Goal: Task Accomplishment & Management: Complete application form

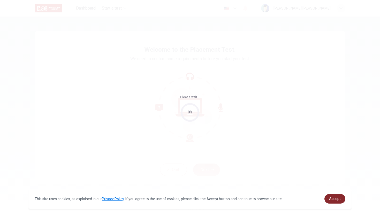
click at [340, 201] on link "Accept" at bounding box center [335, 199] width 21 height 10
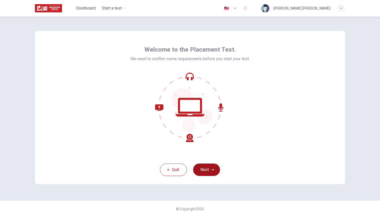
click at [213, 167] on button "Next" at bounding box center [206, 170] width 27 height 12
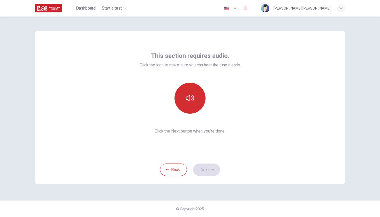
click at [190, 86] on button "button" at bounding box center [190, 98] width 31 height 31
click at [191, 109] on button "button" at bounding box center [190, 98] width 31 height 31
click at [196, 106] on button "button" at bounding box center [190, 98] width 31 height 31
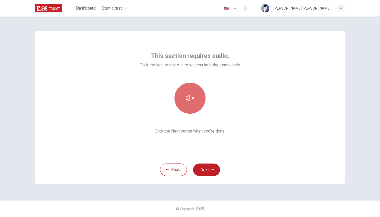
click at [196, 106] on button "button" at bounding box center [190, 98] width 31 height 31
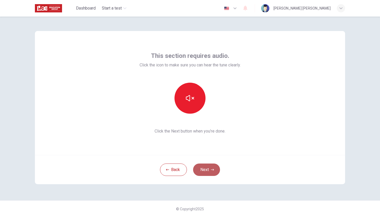
click at [204, 171] on button "Next" at bounding box center [206, 170] width 27 height 12
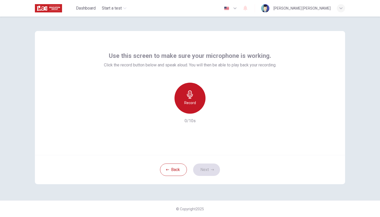
click at [190, 104] on h6 "Record" at bounding box center [190, 103] width 12 height 6
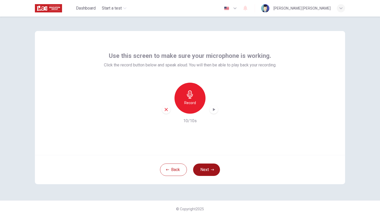
click at [208, 168] on button "Next" at bounding box center [206, 170] width 27 height 12
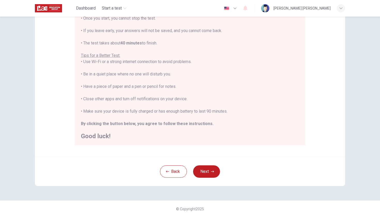
scroll to position [70, 0]
click at [205, 169] on button "Next" at bounding box center [206, 172] width 27 height 12
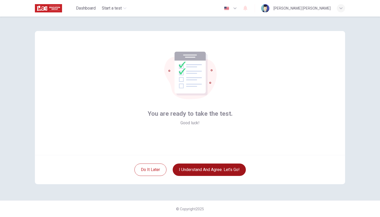
scroll to position [0, 0]
click at [181, 167] on button "I understand and agree. Let’s go!" at bounding box center [209, 170] width 73 height 12
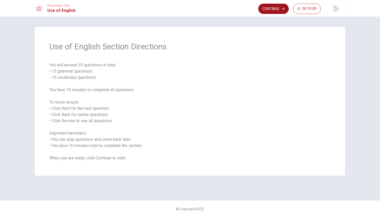
click at [268, 9] on button "Continue" at bounding box center [273, 9] width 31 height 10
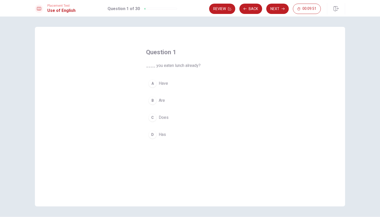
click at [152, 86] on div "A" at bounding box center [152, 83] width 8 height 8
click at [203, 100] on button "B Are" at bounding box center [190, 100] width 88 height 13
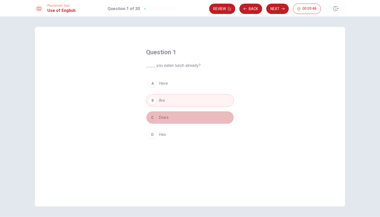
click at [198, 117] on button "C Does" at bounding box center [190, 117] width 88 height 13
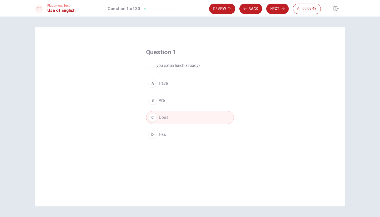
click at [190, 81] on button "A Have" at bounding box center [190, 83] width 88 height 13
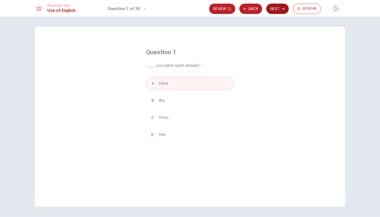
click at [270, 12] on button "Next" at bounding box center [277, 9] width 22 height 10
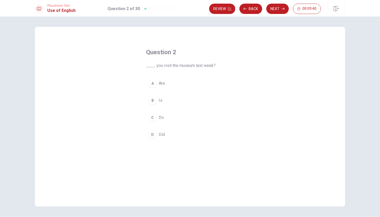
click at [153, 115] on div "C" at bounding box center [152, 118] width 8 height 8
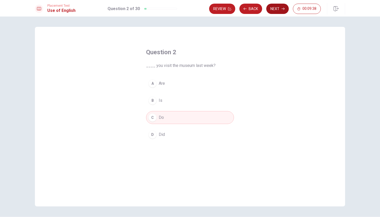
click at [271, 10] on button "Next" at bounding box center [277, 9] width 22 height 10
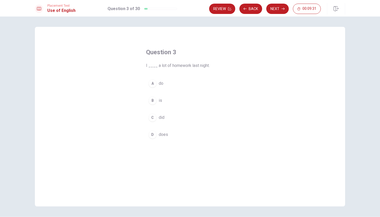
click at [151, 116] on div "C" at bounding box center [152, 118] width 8 height 8
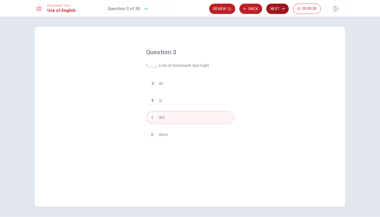
click at [281, 8] on button "Next" at bounding box center [277, 9] width 22 height 10
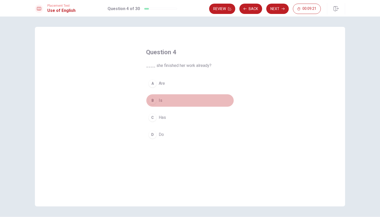
click at [155, 102] on div "B" at bounding box center [152, 100] width 8 height 8
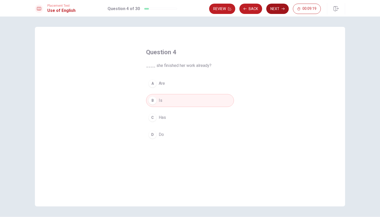
click at [279, 9] on button "Next" at bounding box center [277, 9] width 22 height 10
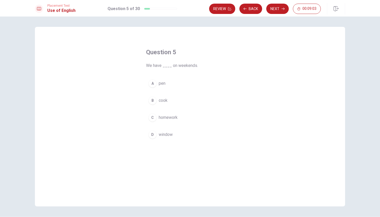
click at [152, 116] on div "C" at bounding box center [152, 118] width 8 height 8
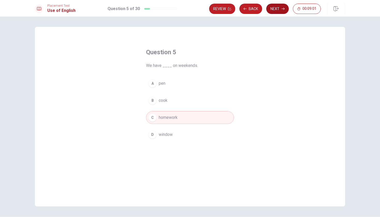
click at [277, 5] on button "Next" at bounding box center [277, 9] width 22 height 10
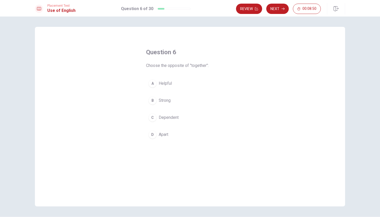
drag, startPoint x: 207, startPoint y: 66, endPoint x: 140, endPoint y: 64, distance: 66.8
click at [139, 64] on div "Question 6 Choose the opposite of "together": A Helpful B Strong C Dependent D …" at bounding box center [190, 95] width 109 height 110
drag, startPoint x: 145, startPoint y: 67, endPoint x: 211, endPoint y: 69, distance: 65.2
click at [211, 69] on span "Choose the opposite of "together":" at bounding box center [190, 66] width 88 height 6
click at [153, 102] on div "B" at bounding box center [152, 100] width 8 height 8
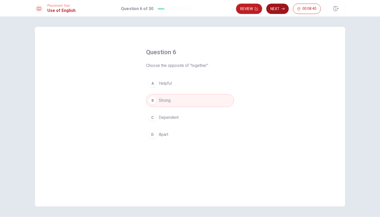
click at [280, 13] on button "Next" at bounding box center [277, 9] width 22 height 10
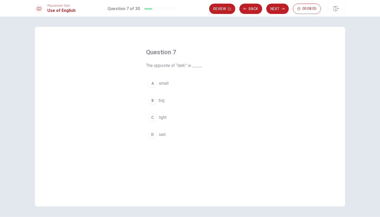
click at [153, 112] on button "C light" at bounding box center [190, 117] width 88 height 13
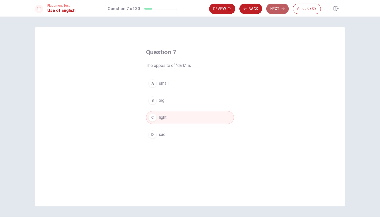
click at [273, 12] on button "Next" at bounding box center [277, 9] width 22 height 10
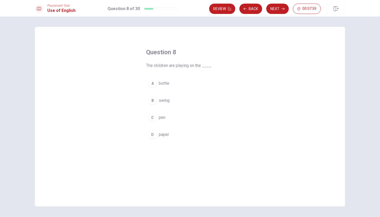
click at [152, 117] on div "C" at bounding box center [152, 118] width 8 height 8
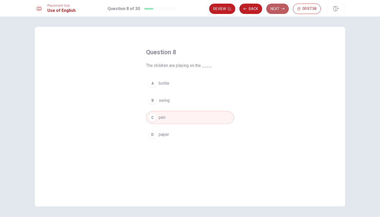
click at [284, 11] on button "Next" at bounding box center [277, 9] width 22 height 10
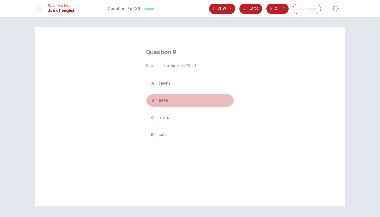
click at [152, 99] on div "B" at bounding box center [152, 100] width 8 height 8
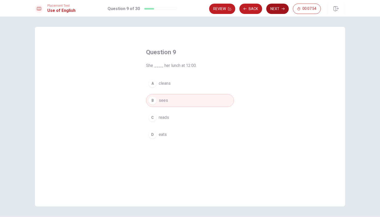
click at [281, 6] on button "Next" at bounding box center [277, 9] width 22 height 10
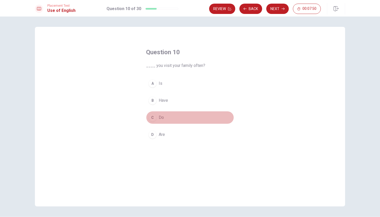
click at [149, 117] on div "C" at bounding box center [152, 118] width 8 height 8
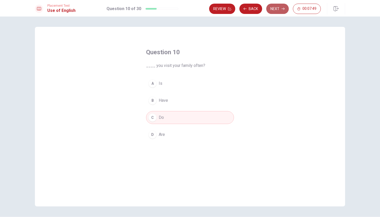
click at [282, 5] on button "Next" at bounding box center [277, 9] width 22 height 10
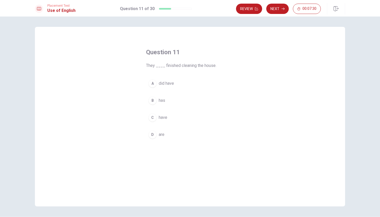
click at [152, 97] on div "B" at bounding box center [152, 100] width 8 height 8
click at [274, 12] on button "Next" at bounding box center [277, 9] width 22 height 10
click at [152, 133] on div "D" at bounding box center [152, 135] width 8 height 8
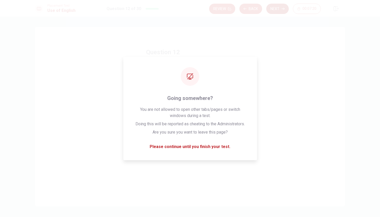
click at [276, 6] on button "Next" at bounding box center [277, 9] width 22 height 10
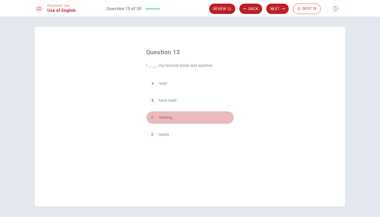
click at [154, 118] on div "C" at bounding box center [152, 118] width 8 height 8
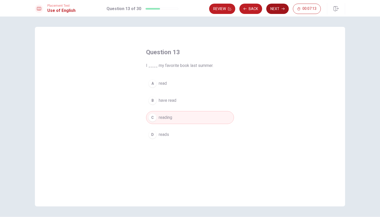
click at [273, 11] on button "Next" at bounding box center [277, 9] width 22 height 10
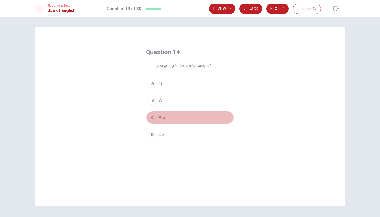
click at [153, 117] on div "C" at bounding box center [152, 118] width 8 height 8
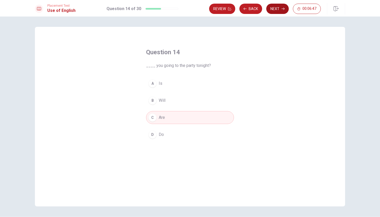
click at [274, 9] on button "Next" at bounding box center [277, 9] width 22 height 10
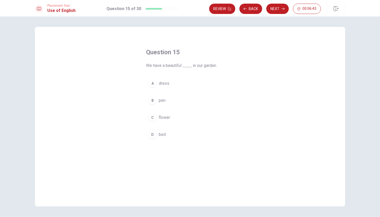
click at [151, 120] on div "C" at bounding box center [152, 118] width 8 height 8
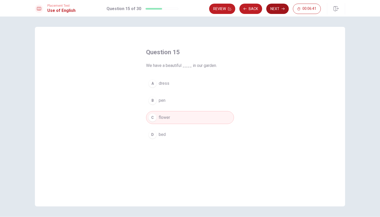
click at [277, 5] on button "Next" at bounding box center [277, 9] width 22 height 10
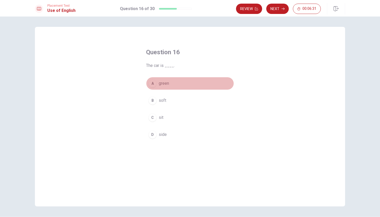
click at [150, 84] on div "A" at bounding box center [152, 83] width 8 height 8
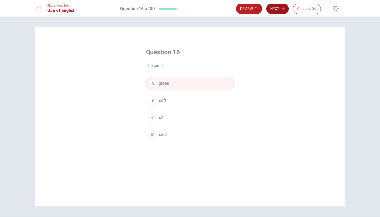
click at [277, 9] on button "Next" at bounding box center [277, 9] width 22 height 10
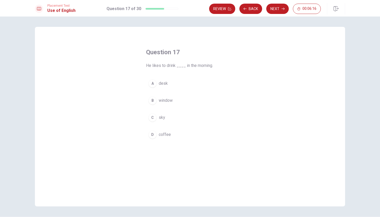
click at [149, 133] on div "D" at bounding box center [152, 135] width 8 height 8
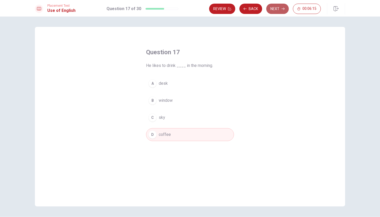
click at [272, 11] on button "Next" at bounding box center [277, 9] width 22 height 10
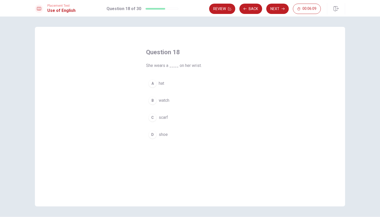
click at [147, 140] on div "A hat B watch C scarf D shoe" at bounding box center [190, 109] width 88 height 64
click at [151, 99] on div "B" at bounding box center [152, 100] width 8 height 8
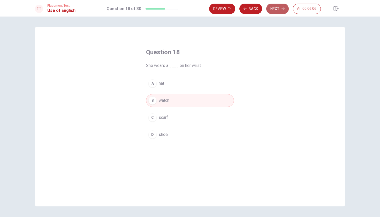
click at [276, 9] on button "Next" at bounding box center [277, 9] width 22 height 10
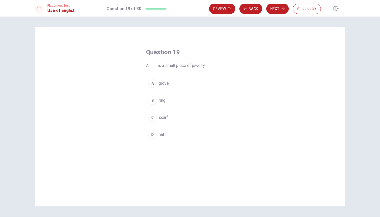
click at [152, 86] on div "A" at bounding box center [152, 83] width 8 height 8
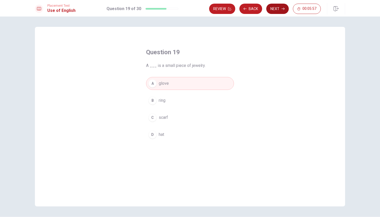
click at [275, 9] on button "Next" at bounding box center [277, 9] width 22 height 10
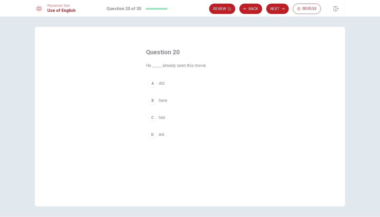
click at [153, 99] on div "B" at bounding box center [152, 100] width 8 height 8
click at [272, 11] on button "Next" at bounding box center [277, 9] width 22 height 10
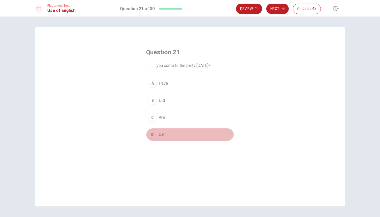
click at [152, 135] on div "D" at bounding box center [152, 135] width 8 height 8
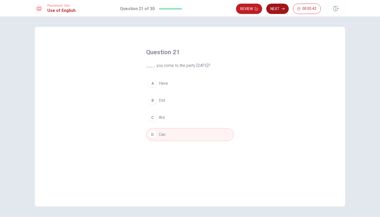
click at [281, 11] on button "Next" at bounding box center [277, 9] width 22 height 10
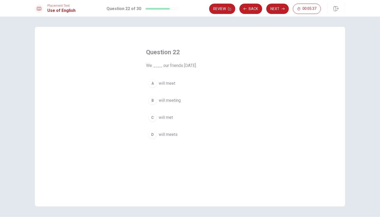
click at [154, 99] on div "B" at bounding box center [152, 100] width 8 height 8
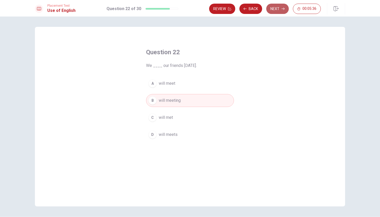
click at [275, 12] on button "Next" at bounding box center [277, 9] width 22 height 10
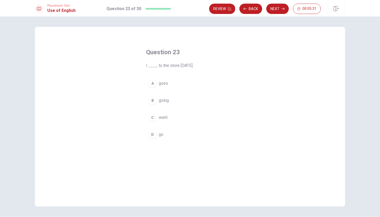
click at [154, 102] on div "B" at bounding box center [152, 100] width 8 height 8
click at [271, 12] on button "Next" at bounding box center [277, 9] width 22 height 10
click at [151, 120] on div "C" at bounding box center [152, 118] width 8 height 8
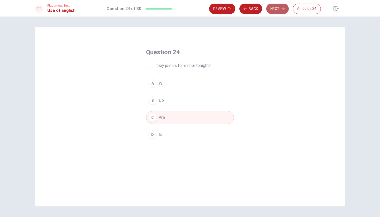
click at [275, 11] on button "Next" at bounding box center [277, 9] width 22 height 10
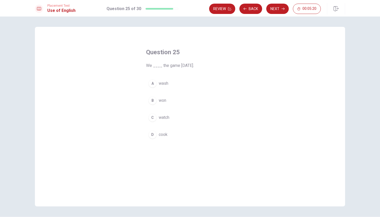
click at [153, 116] on div "C" at bounding box center [152, 118] width 8 height 8
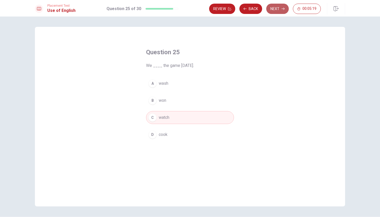
click at [280, 7] on button "Next" at bounding box center [277, 9] width 22 height 10
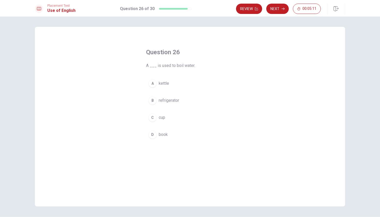
click at [152, 99] on div "B" at bounding box center [152, 100] width 8 height 8
click at [272, 7] on button "Next" at bounding box center [277, 9] width 22 height 10
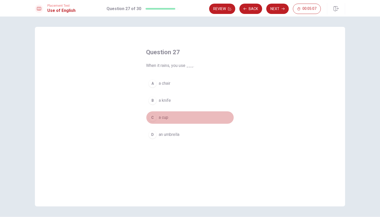
click at [151, 120] on div "C" at bounding box center [152, 118] width 8 height 8
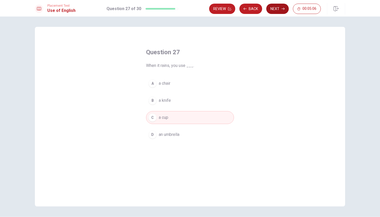
click at [277, 7] on button "Next" at bounding box center [277, 9] width 22 height 10
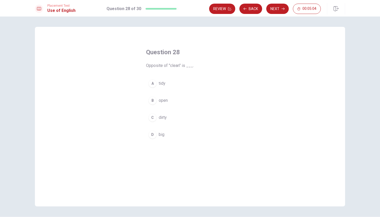
click at [152, 102] on div "B" at bounding box center [152, 100] width 8 height 8
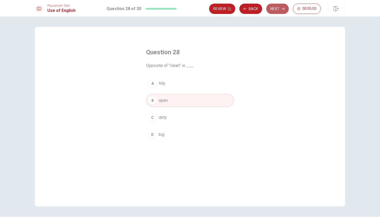
click at [283, 9] on icon "button" at bounding box center [283, 8] width 3 height 3
drag, startPoint x: 282, startPoint y: 9, endPoint x: 235, endPoint y: 75, distance: 80.9
click at [235, 75] on div "Placement Test Use of English Question 29 of 30 Review Back Next 00:05:00 Quest…" at bounding box center [190, 108] width 380 height 217
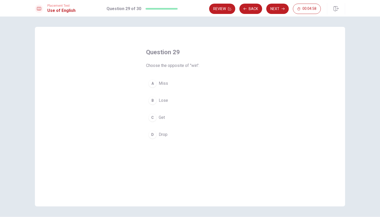
click at [149, 80] on button "A Miss" at bounding box center [190, 83] width 88 height 13
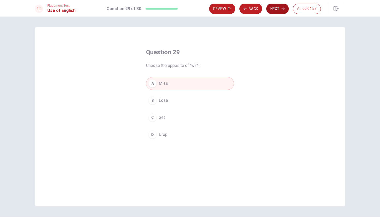
click at [272, 8] on button "Next" at bounding box center [277, 9] width 22 height 10
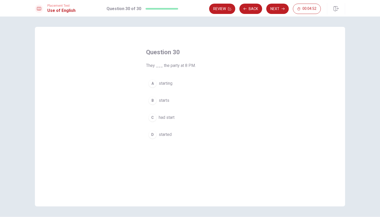
click at [150, 116] on div "C" at bounding box center [152, 118] width 8 height 8
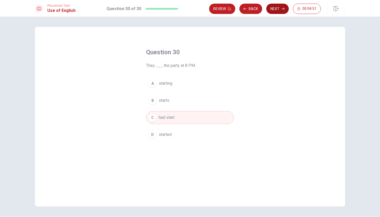
click at [271, 7] on button "Next" at bounding box center [277, 9] width 22 height 10
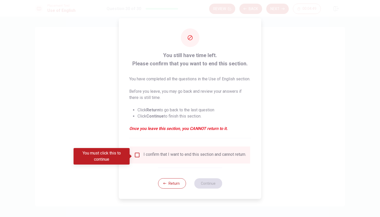
click at [140, 155] on div "I confirm that I want to end this section and cannot return." at bounding box center [190, 155] width 112 height 6
click at [139, 155] on input "You must click this to continue" at bounding box center [137, 155] width 6 height 6
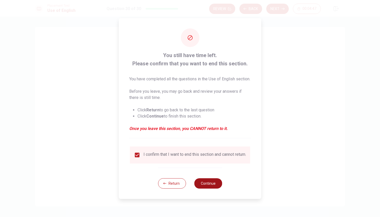
click at [210, 188] on button "Continue" at bounding box center [208, 183] width 28 height 10
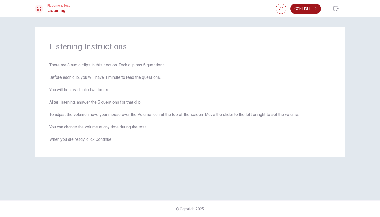
click at [301, 11] on button "Continue" at bounding box center [305, 9] width 31 height 10
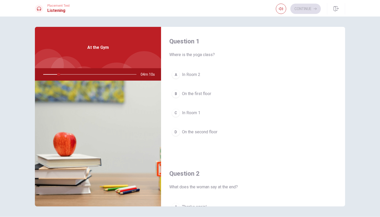
click at [64, 74] on div at bounding box center [89, 74] width 104 height 12
drag, startPoint x: 64, startPoint y: 74, endPoint x: 66, endPoint y: 74, distance: 2.8
click at [66, 74] on div at bounding box center [89, 74] width 104 height 12
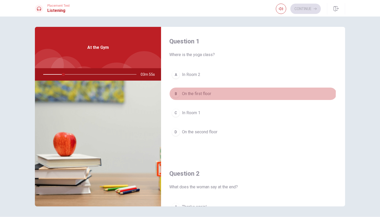
click at [175, 92] on div "B" at bounding box center [176, 94] width 8 height 8
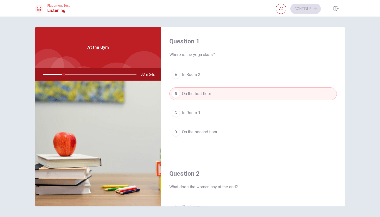
click at [176, 104] on div "A In Room 2 B On the first floor C In Room 1 D On the second floor" at bounding box center [253, 108] width 168 height 81
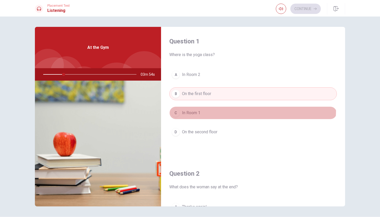
click at [176, 109] on button "C In Room 1" at bounding box center [253, 113] width 168 height 13
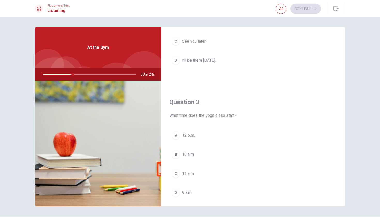
scroll to position [211, 0]
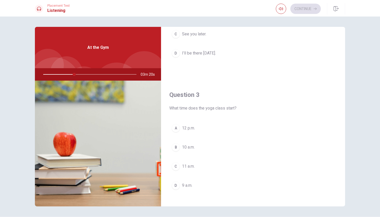
click at [187, 190] on button "D 9 a.m." at bounding box center [253, 185] width 168 height 13
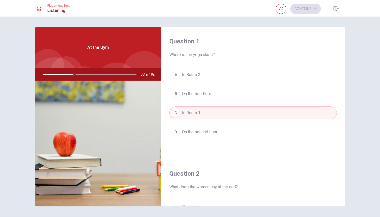
scroll to position [0, 0]
click at [192, 95] on span "On the first floor" at bounding box center [196, 94] width 29 height 6
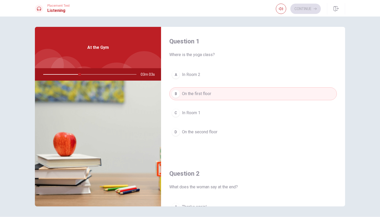
click at [205, 124] on div "A In Room 2 B On the first floor C In Room 1 D On the second floor" at bounding box center [253, 108] width 168 height 81
click at [204, 136] on button "D On the second floor" at bounding box center [253, 132] width 168 height 13
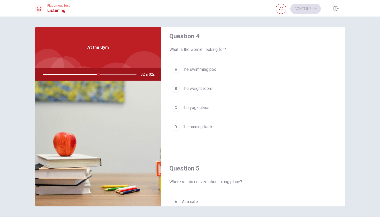
scroll to position [435, 0]
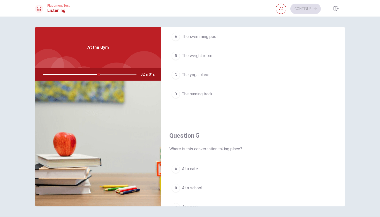
click at [175, 74] on div "C" at bounding box center [176, 75] width 8 height 8
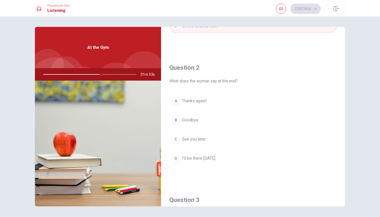
scroll to position [123, 0]
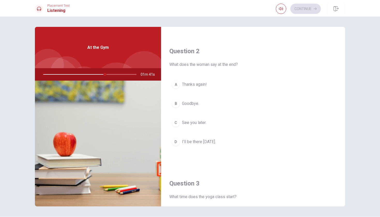
click at [173, 122] on div "C" at bounding box center [176, 123] width 8 height 8
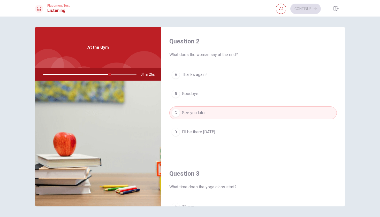
scroll to position [131, 0]
click at [124, 76] on div at bounding box center [89, 74] width 104 height 12
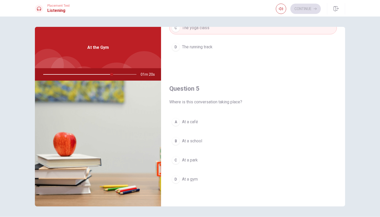
scroll to position [482, 0]
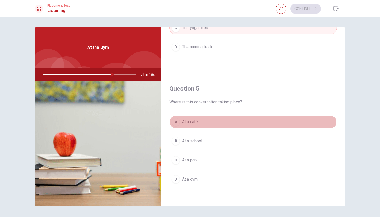
click at [175, 127] on button "A At a café" at bounding box center [253, 122] width 168 height 13
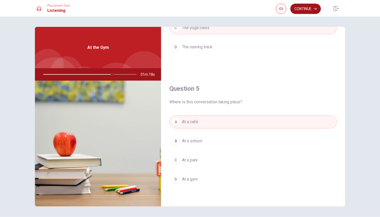
click at [311, 9] on button "Continue" at bounding box center [305, 9] width 31 height 10
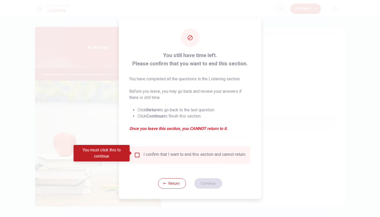
click at [140, 154] on div "I confirm that I want to end this section and cannot return." at bounding box center [190, 155] width 112 height 6
click at [137, 152] on input "You must click this to continue" at bounding box center [137, 155] width 6 height 6
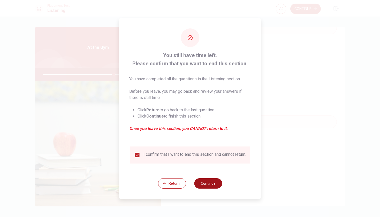
click at [202, 188] on button "Continue" at bounding box center [208, 183] width 28 height 10
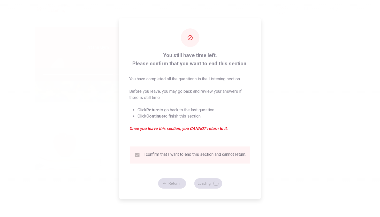
type input "77"
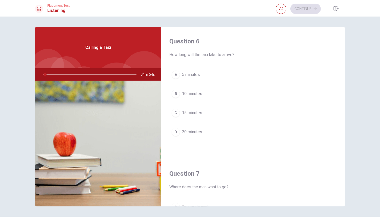
scroll to position [0, 0]
click at [54, 74] on div at bounding box center [89, 74] width 104 height 12
click at [279, 4] on button "button" at bounding box center [281, 9] width 10 height 10
click at [261, 9] on div "Placement Test Listening Continue" at bounding box center [190, 8] width 327 height 11
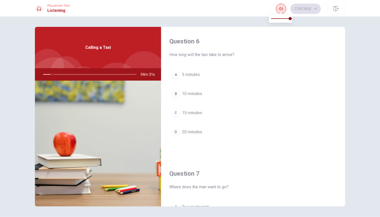
click at [279, 8] on icon "button" at bounding box center [281, 9] width 4 height 4
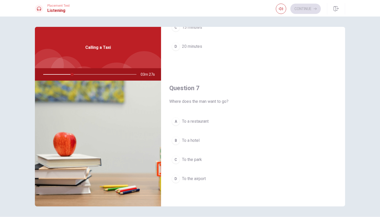
scroll to position [88, 0]
click at [176, 176] on div "D" at bounding box center [176, 176] width 8 height 8
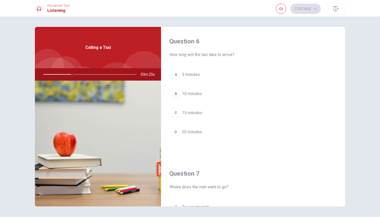
scroll to position [0, 0]
click at [175, 91] on div "B" at bounding box center [176, 94] width 8 height 8
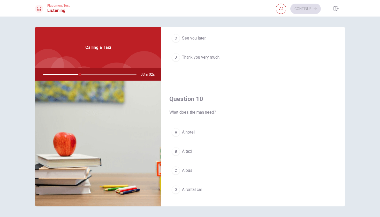
scroll to position [475, 0]
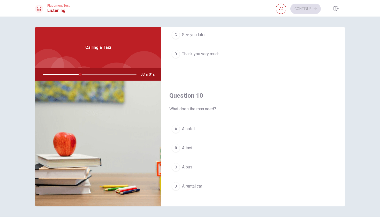
click at [177, 148] on div "B" at bounding box center [176, 148] width 8 height 8
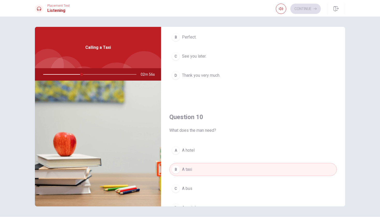
scroll to position [343, 0]
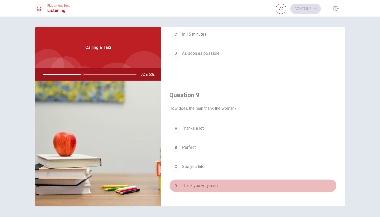
click at [174, 185] on div "D" at bounding box center [176, 186] width 8 height 8
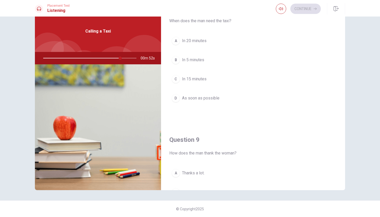
scroll to position [279, 0]
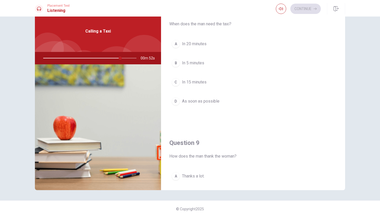
click at [179, 103] on div "D" at bounding box center [176, 101] width 8 height 8
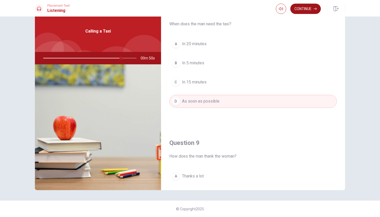
click at [308, 9] on button "Continue" at bounding box center [305, 9] width 31 height 10
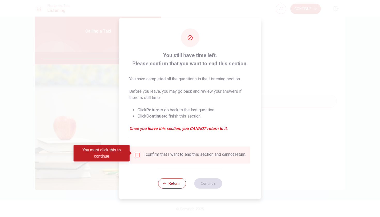
click at [140, 149] on div "I confirm that I want to end this section and cannot return." at bounding box center [190, 155] width 120 height 17
click at [134, 153] on input "You must click this to continue" at bounding box center [137, 155] width 6 height 6
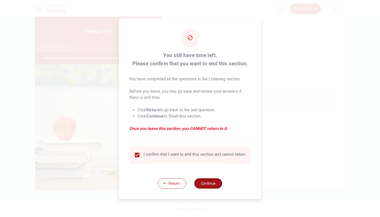
click at [204, 183] on button "Continue" at bounding box center [208, 183] width 28 height 10
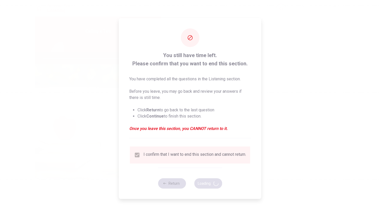
type input "85"
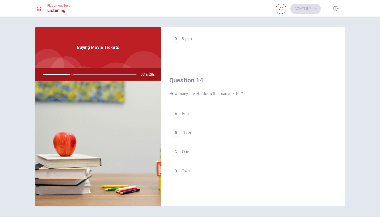
scroll to position [389, 0]
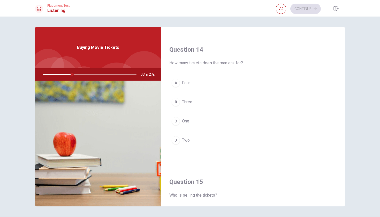
click at [176, 145] on button "D Two" at bounding box center [253, 140] width 168 height 13
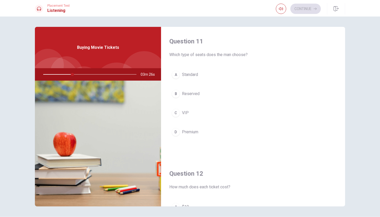
scroll to position [0, 0]
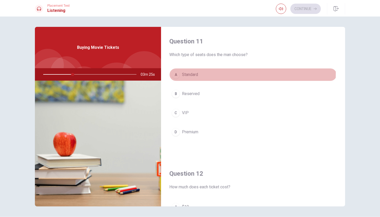
click at [173, 73] on div "A" at bounding box center [176, 75] width 8 height 8
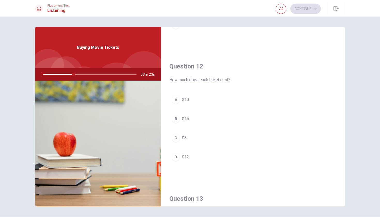
scroll to position [107, 0]
click at [174, 101] on div "A" at bounding box center [176, 100] width 8 height 8
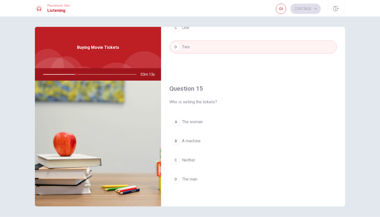
scroll to position [482, 0]
click at [169, 179] on button "D The man" at bounding box center [253, 179] width 168 height 13
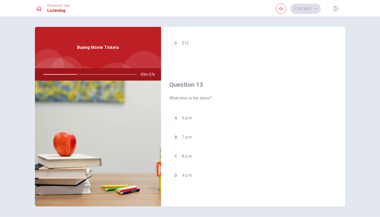
scroll to position [240, 0]
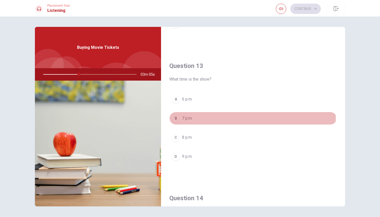
click at [180, 116] on button "B 7 p.m." at bounding box center [253, 118] width 168 height 13
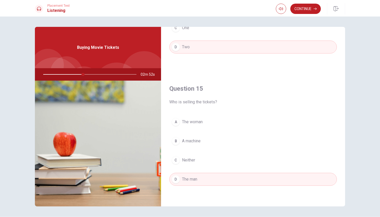
scroll to position [482, 0]
click at [298, 12] on button "Continue" at bounding box center [305, 9] width 31 height 10
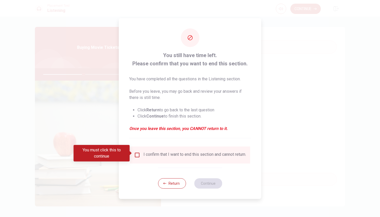
click at [142, 152] on div "I confirm that I want to end this section and cannot return." at bounding box center [190, 155] width 112 height 6
click at [136, 152] on input "You must click this to continue" at bounding box center [137, 155] width 6 height 6
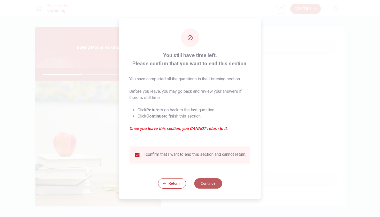
click at [205, 186] on button "Continue" at bounding box center [208, 183] width 28 height 10
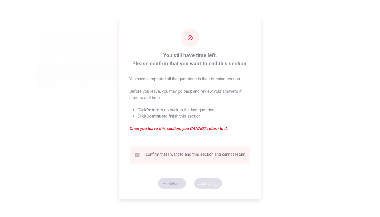
type input "45"
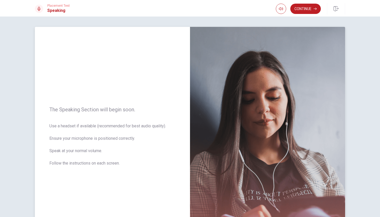
scroll to position [0, 0]
click at [295, 8] on button "Continue" at bounding box center [305, 9] width 31 height 10
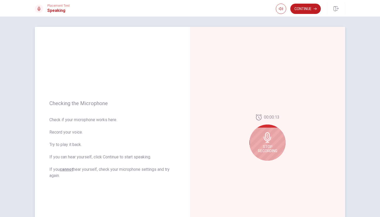
click at [260, 132] on div "Stop Recording" at bounding box center [268, 143] width 36 height 36
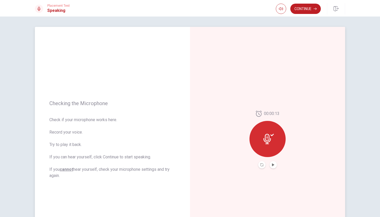
click at [272, 136] on icon at bounding box center [269, 139] width 10 height 10
click at [270, 166] on button "Play Audio" at bounding box center [273, 164] width 7 height 7
click at [303, 11] on button "Continue" at bounding box center [305, 9] width 31 height 10
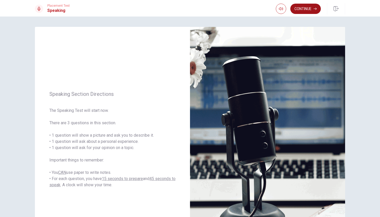
click at [306, 10] on button "Continue" at bounding box center [305, 9] width 31 height 10
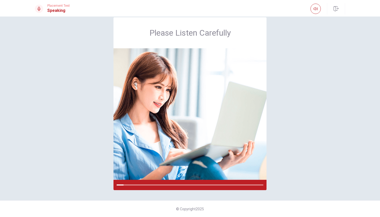
scroll to position [10, 0]
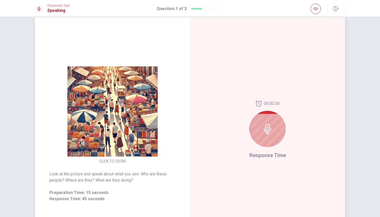
click at [266, 124] on icon at bounding box center [267, 129] width 7 height 10
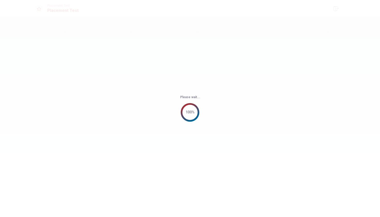
scroll to position [0, 0]
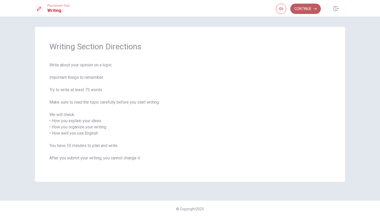
click at [301, 11] on button "Continue" at bounding box center [305, 9] width 31 height 10
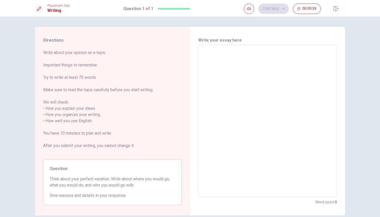
click at [269, 63] on textarea at bounding box center [267, 121] width 131 height 144
type textarea "a"
type textarea "x"
type textarea "ab"
type textarea "x"
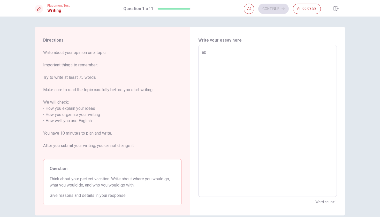
type textarea "abo"
type textarea "x"
type textarea "abou"
type textarea "x"
type textarea "about"
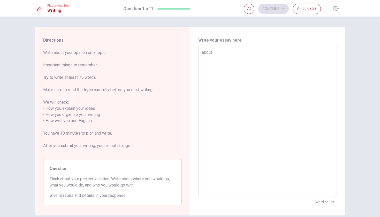
type textarea "x"
type textarea "about"
type textarea "x"
type textarea "about t"
type textarea "x"
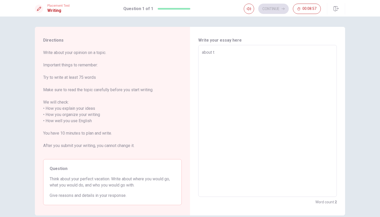
type textarea "about th"
type textarea "x"
type textarea "about the"
type textarea "x"
type textarea "about the"
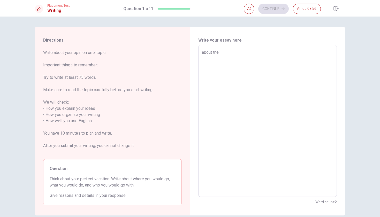
type textarea "x"
type textarea "about the c"
type textarea "x"
type textarea "about the ca"
type textarea "x"
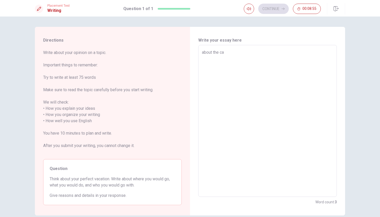
type textarea "about the car"
type textarea "x"
type textarea "about the care"
type textarea "x"
type textarea "about the care"
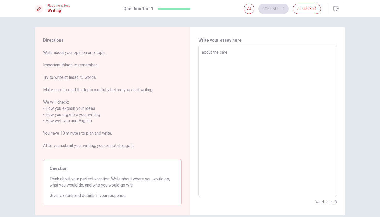
type textarea "x"
type textarea "about the care o"
type textarea "x"
type textarea "about the care od"
type textarea "x"
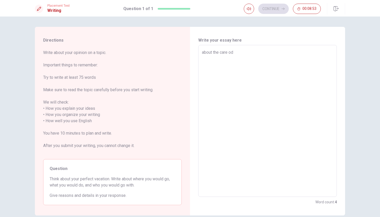
type textarea "about the care od"
type textarea "x"
type textarea "about the care od"
type textarea "x"
type textarea "about the care o"
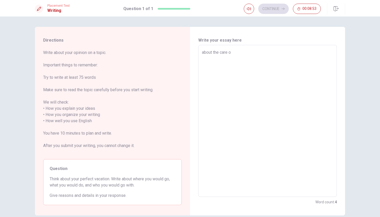
type textarea "x"
type textarea "about the care of"
type textarea "x"
type textarea "about the care of"
type textarea "x"
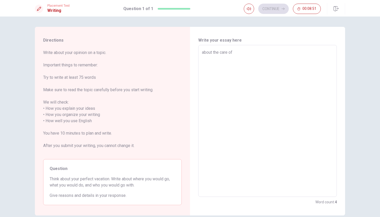
type textarea "about the care of p"
type textarea "x"
type textarea "about the care of pr"
type textarea "x"
type textarea "about the care of pro"
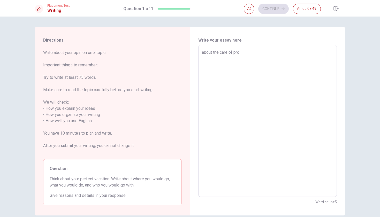
type textarea "x"
type textarea "about the care of prop"
type textarea "x"
type textarea "about the care of prop"
type textarea "x"
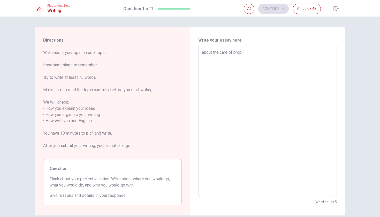
type textarea "about the care of prop i"
type textarea "x"
type textarea "about the care of prop is"
type textarea "x"
type textarea "about the care of prop is"
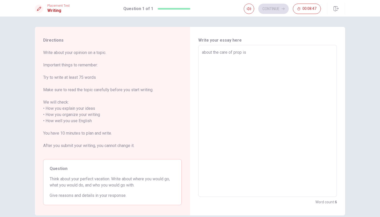
type textarea "x"
type textarea "about the care of prop is b"
type textarea "x"
type textarea "about the care of prop is bv"
type textarea "x"
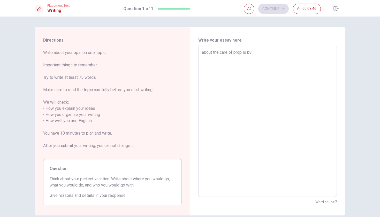
type textarea "about the care of prop is b"
type textarea "x"
type textarea "about the care of prop is"
type textarea "x"
type textarea "about the care of prop is v"
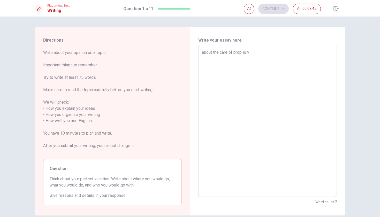
type textarea "x"
type textarea "about the care of prop is ve"
type textarea "x"
type textarea "about the care of prop is ver"
type textarea "x"
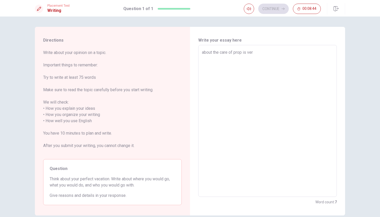
type textarea "about the care of prop is very"
type textarea "x"
type textarea "about the care of prop is very"
type textarea "x"
type textarea "about the care of prop is very i"
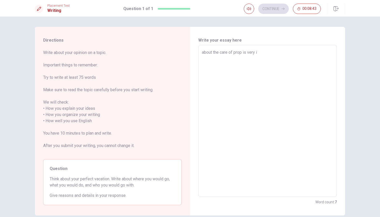
type textarea "x"
type textarea "about the care of prop is very im"
type textarea "x"
type textarea "about the care of prop is very imp"
type textarea "x"
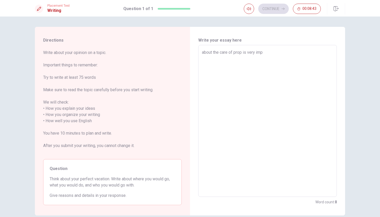
type textarea "about the care of prop is very impo"
type textarea "x"
type textarea "about the care of prop is very impor"
type textarea "x"
type textarea "about the care of prop is very import"
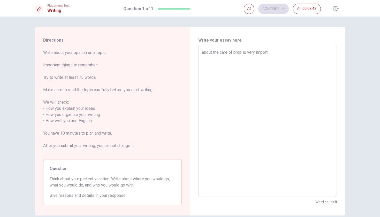
type textarea "x"
type textarea "about the care of prop is very importa"
type textarea "x"
type textarea "about the care of prop is very importan"
type textarea "x"
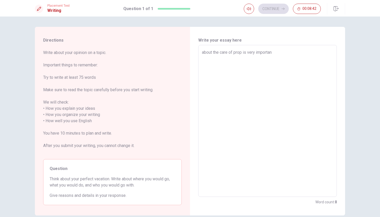
type textarea "about the care of prop is very importan"
type textarea "x"
type textarea "about the care of prop is very importan t"
type textarea "x"
type textarea "about the care of prop is very importan ta"
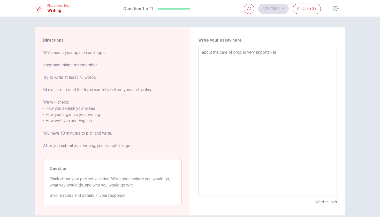
type textarea "x"
type textarea "about the care of prop is very importan tak"
type textarea "x"
type textarea "about the care of prop is very importan take"
type textarea "x"
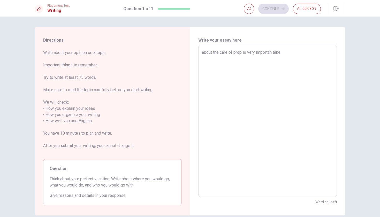
type textarea "about the care of prop is very importan take"
type textarea "x"
type textarea "about the care of prop is very importan take c"
type textarea "x"
type textarea "about the care of prop is very importan take ca"
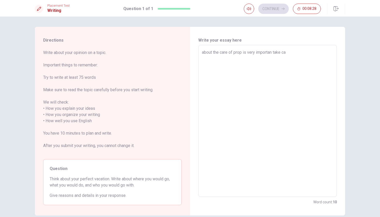
type textarea "x"
type textarea "about the care of prop is very importan take car"
type textarea "x"
type textarea "about the care of prop is very importan take care"
type textarea "x"
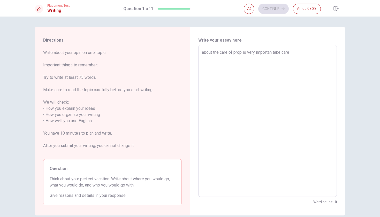
type textarea "about the care of prop is very importan take care"
type textarea "x"
type textarea "about the care of prop is very importan take care o"
type textarea "x"
type textarea "about the care of prop is very importan take care"
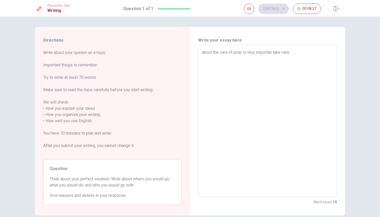
type textarea "x"
type textarea "about the care of prop is very importan take care i"
type textarea "x"
type textarea "about the care of prop is very importan take care"
type textarea "x"
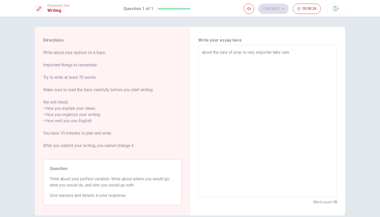
type textarea "about the care of prop is very importan take care o"
type textarea "x"
type textarea "about the care of prop is very importan take care of"
type textarea "x"
type textarea "about the care of prop is very importan take care of"
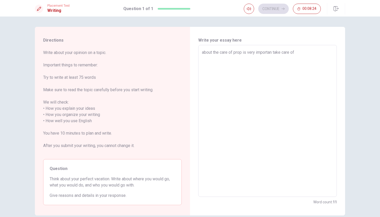
type textarea "x"
type textarea "about the care of prop is very importan take care of t"
type textarea "x"
type textarea "about the care of prop is very importan take care of th"
type textarea "x"
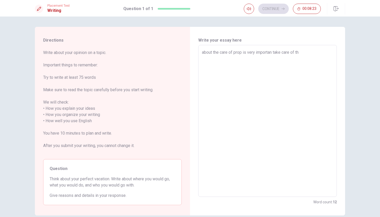
type textarea "about the care of prop is very importan take care of the"
type textarea "x"
type textarea "about the care of prop is very importan take care of the"
type textarea "x"
type textarea "about the care of prop is very importan take care of the p"
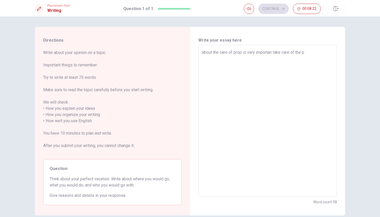
type textarea "x"
type textarea "about the care of prop is very importan take care of the pl"
type textarea "x"
type textarea "about the care of prop is very importan take care of the pla"
type textarea "x"
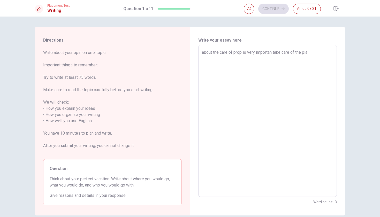
type textarea "about the care of prop is very importan take care of the plan"
type textarea "x"
type textarea "about the care of prop is very importan take care of the plane"
type textarea "x"
type textarea "about the care of prop is very importan take care of the planet"
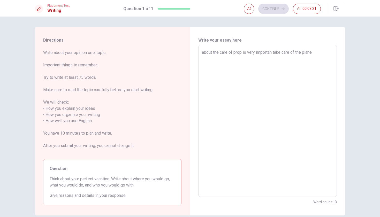
type textarea "x"
type textarea "about the care of prop is very importan take care of the planet"
type textarea "x"
type textarea "about the care of prop is very importan take care of the planet b"
type textarea "x"
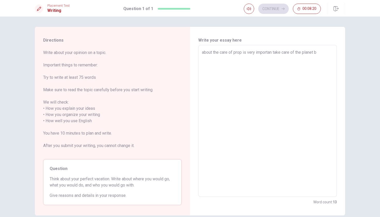
type textarea "about the care of prop is very importan take care of the planet be"
type textarea "x"
type textarea "about the care of prop is very importan take care of the planet bea"
type textarea "x"
type textarea "about the care of prop is very importan take care of the planet be"
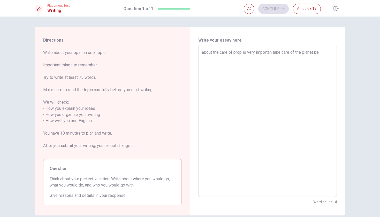
type textarea "x"
type textarea "about the care of prop is very importan take care of the planet bec"
type textarea "x"
type textarea "about the care of prop is very importan take care of the planet beca"
type textarea "x"
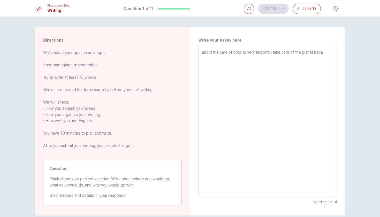
type textarea "about the care of prop is very importan take care of the planet becau"
type textarea "x"
type textarea "about the care of prop is very importan take care of the planet becaus"
type textarea "x"
type textarea "about the care of prop is very importan take care of the planet because"
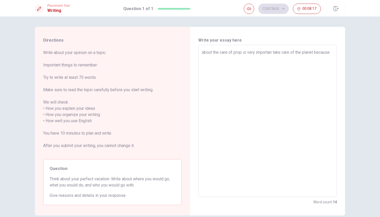
type textarea "x"
type textarea "about the care of prop is very importan take care of the planet because"
type textarea "x"
type textarea "about the care of prop is very importan take care of the planet because w"
type textarea "x"
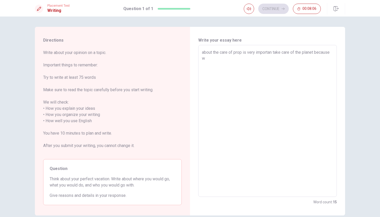
type textarea "about the care of prop is very importan take care of the planet because wi"
type textarea "x"
type textarea "about the care of prop is very importan take care of the planet because wit"
type textarea "x"
type textarea "about the care of prop is very importan take care of the planet because with"
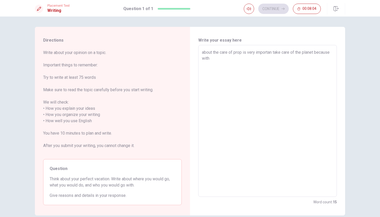
type textarea "x"
type textarea "about the care of prop is very importan take care of the planet because with"
type textarea "x"
type textarea "about the care of prop is very importan take care of the planet because with h"
type textarea "x"
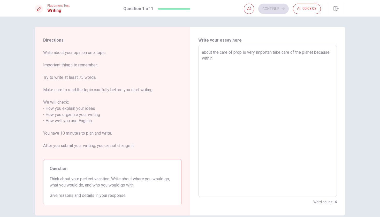
type textarea "about the care of prop is very importan take care of the planet because with hi"
type textarea "x"
type textarea "about the care of prop is very importan take care of the planet because with him"
type textarea "x"
type textarea "about the care of prop is very importan take care of the planet because with him"
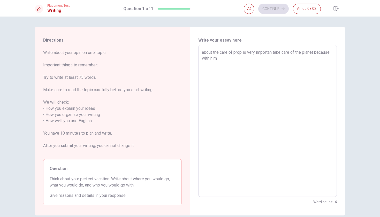
type textarea "x"
type textarea "about the care of prop is very importan take care of the planet because with hi…"
type textarea "x"
type textarea "about the care of prop is very importan take care of the planet because with hi…"
type textarea "x"
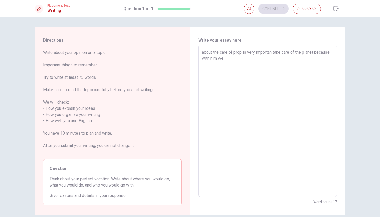
type textarea "about the care of prop is very importan take care of the planet because with hi…"
type textarea "x"
type textarea "about the care of prop is very importan take care of the planet because with hi…"
click at [282, 8] on icon "button" at bounding box center [283, 8] width 3 height 3
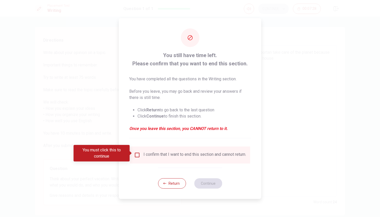
click at [180, 158] on div "I confirm that I want to end this section and cannot return." at bounding box center [195, 155] width 103 height 6
click at [136, 155] on input "You must click this to continue" at bounding box center [137, 155] width 6 height 6
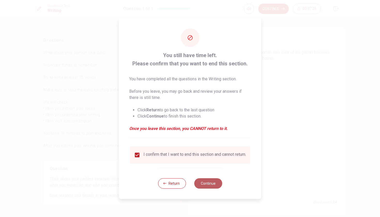
click at [201, 185] on button "Continue" at bounding box center [208, 183] width 28 height 10
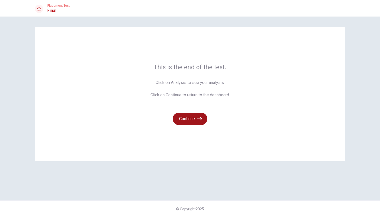
click at [193, 122] on button "Continue" at bounding box center [190, 119] width 35 height 12
